Goal: Find specific page/section: Find specific page/section

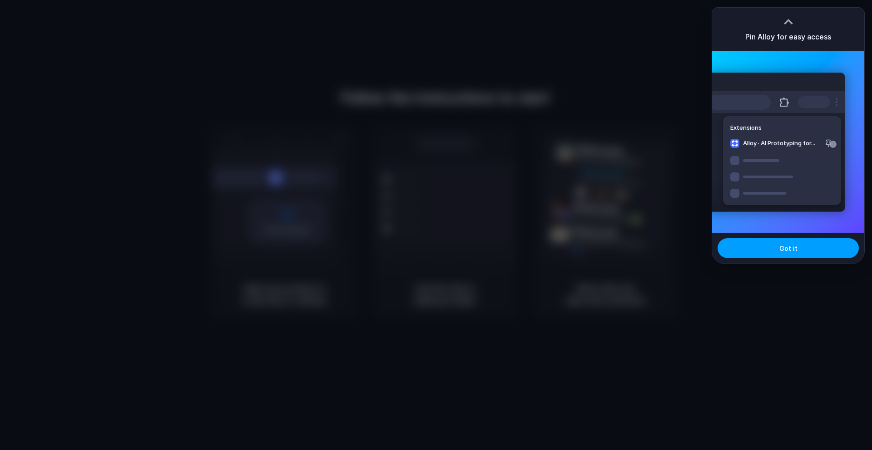
click at [757, 250] on button "Got it" at bounding box center [787, 248] width 141 height 20
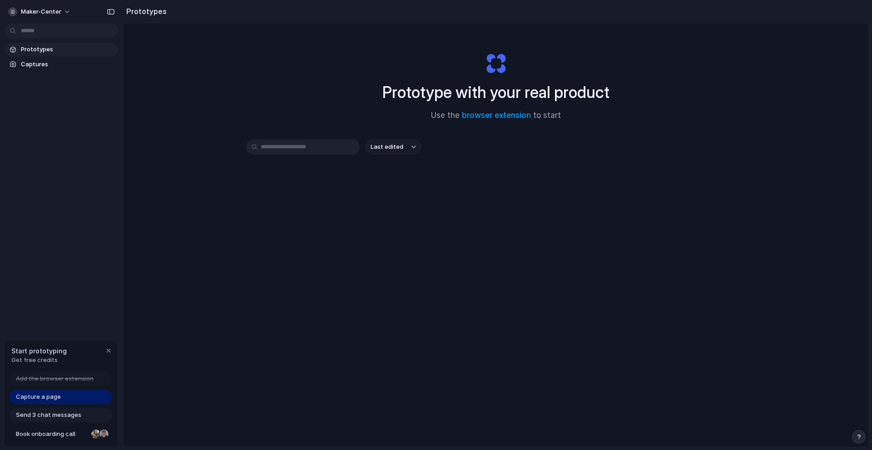
click at [90, 398] on div "Capture a page" at bounding box center [61, 397] width 103 height 15
